Goal: Information Seeking & Learning: Learn about a topic

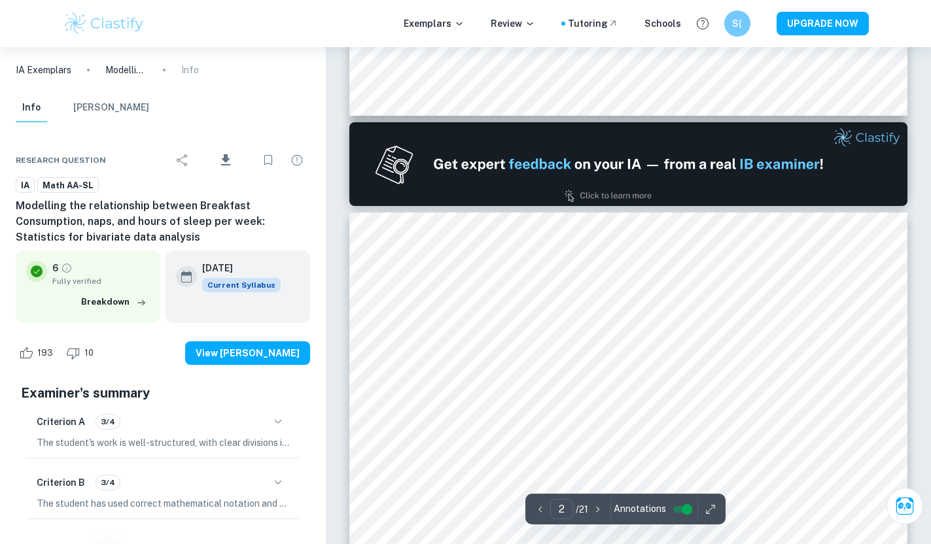
type input "1"
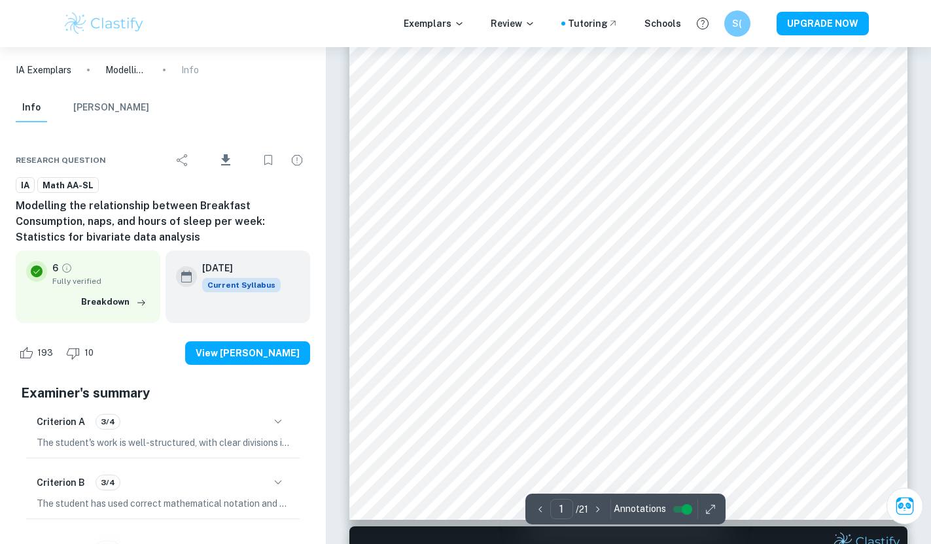
scroll to position [288, 0]
